Goal: Find contact information: Find contact information

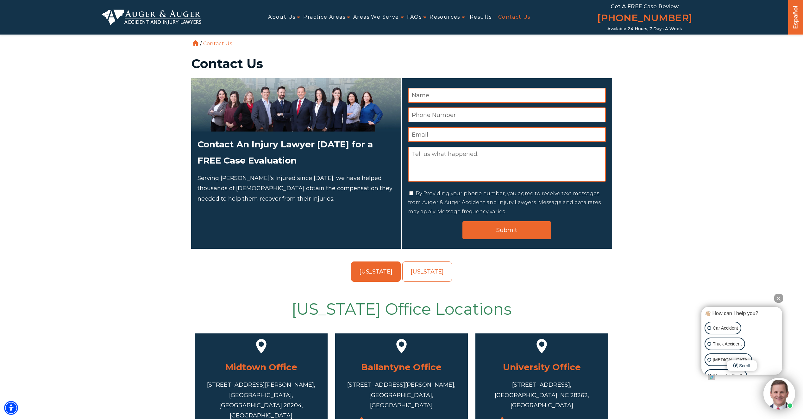
drag, startPoint x: 443, startPoint y: 164, endPoint x: 429, endPoint y: 85, distance: 80.0
click at [432, 88] on div "Name * Phone Number * Email * Message Consent By Providing your phone number, y…" at bounding box center [507, 152] width 198 height 129
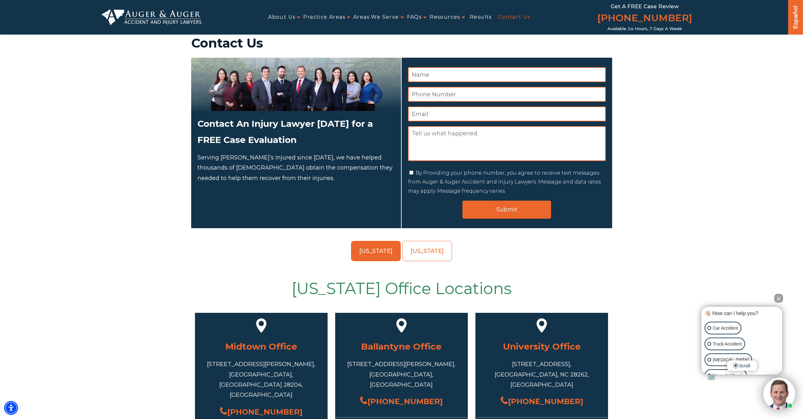
scroll to position [32, 0]
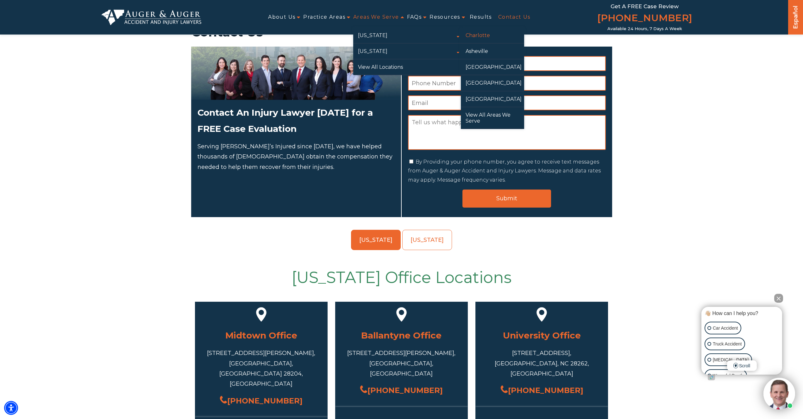
click at [484, 34] on link "Charlotte" at bounding box center [492, 36] width 63 height 16
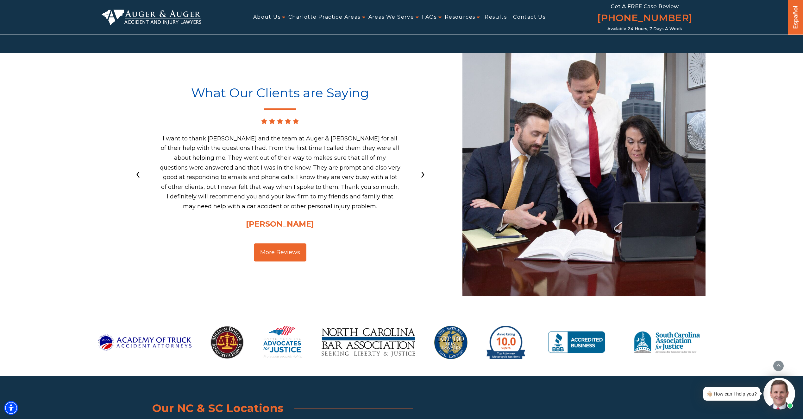
scroll to position [5113, 0]
